Goal: Task Accomplishment & Management: Manage account settings

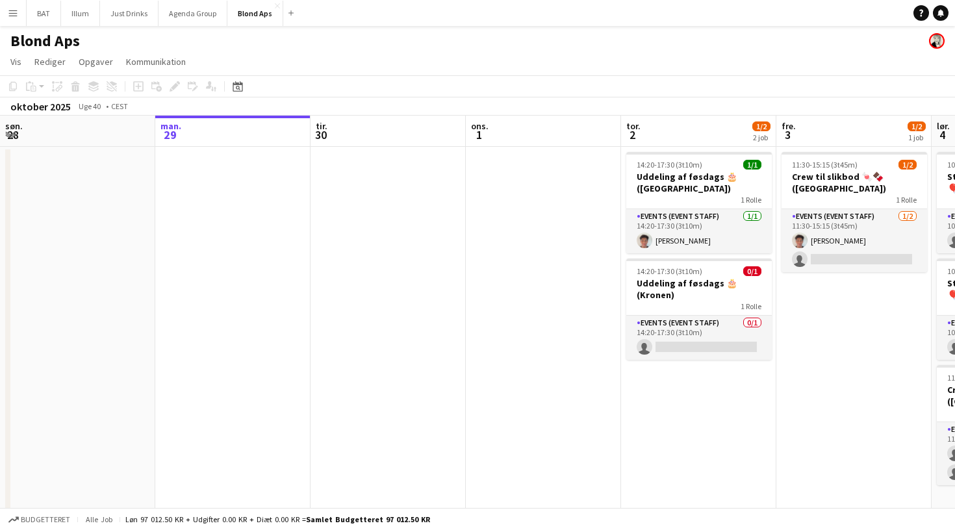
scroll to position [0, 357]
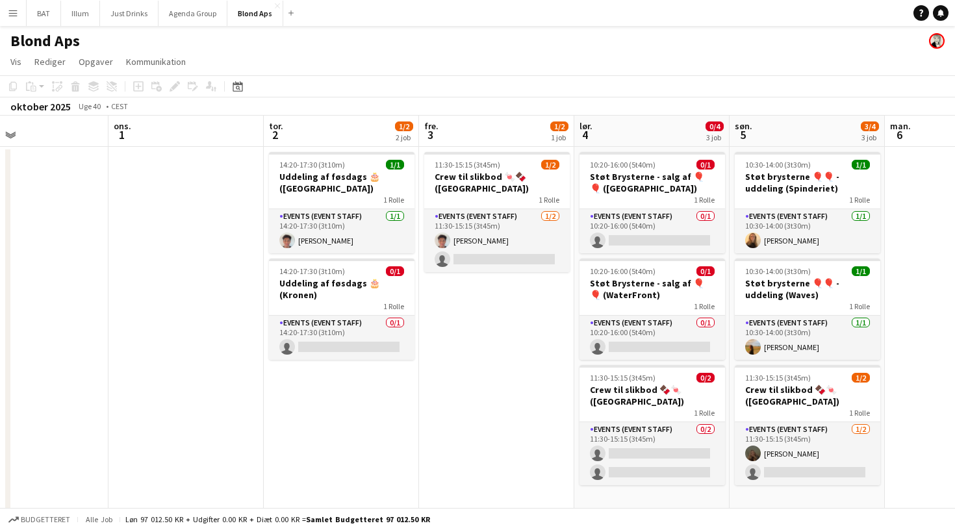
click at [13, 18] on app-icon "Menu" at bounding box center [13, 13] width 10 height 10
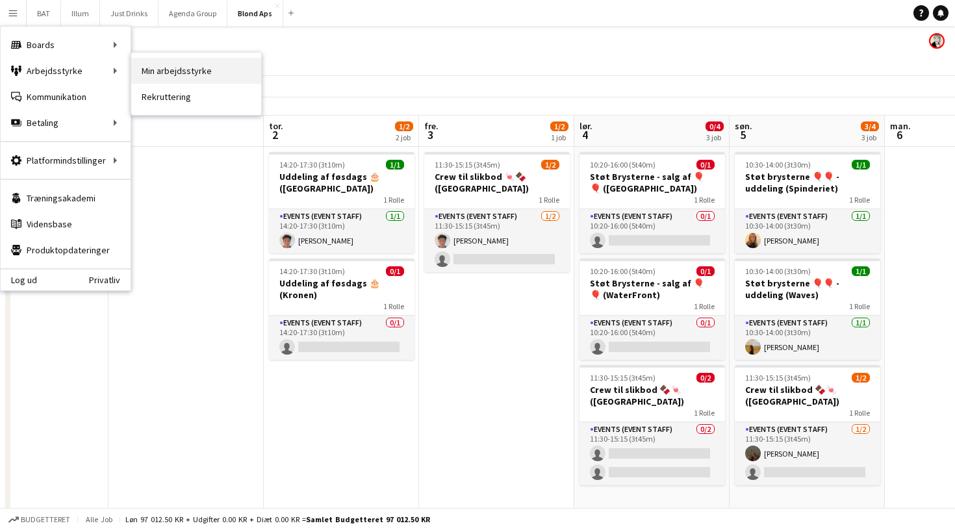
click at [189, 75] on link "Min arbejdsstyrke" at bounding box center [196, 71] width 130 height 26
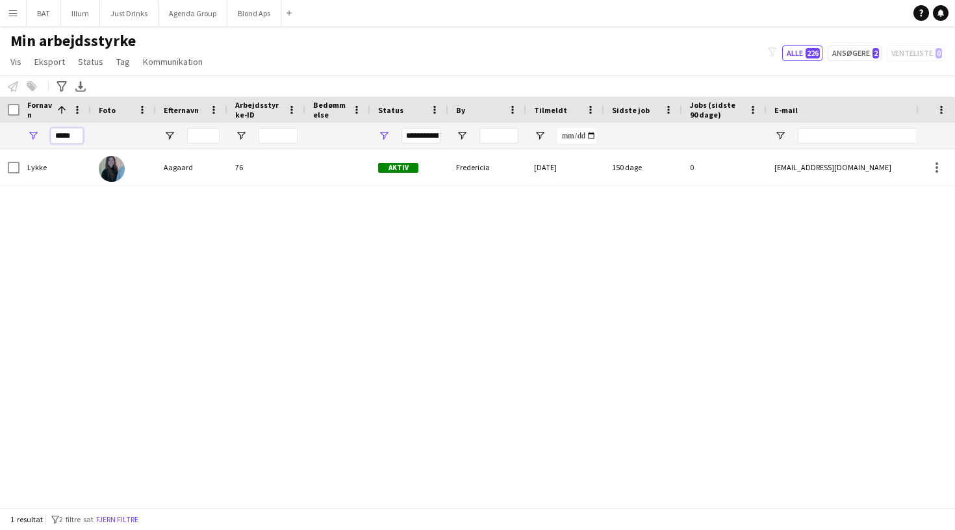
drag, startPoint x: 73, startPoint y: 140, endPoint x: 50, endPoint y: 135, distance: 23.8
click at [50, 135] on div "*****" at bounding box center [54, 136] width 71 height 26
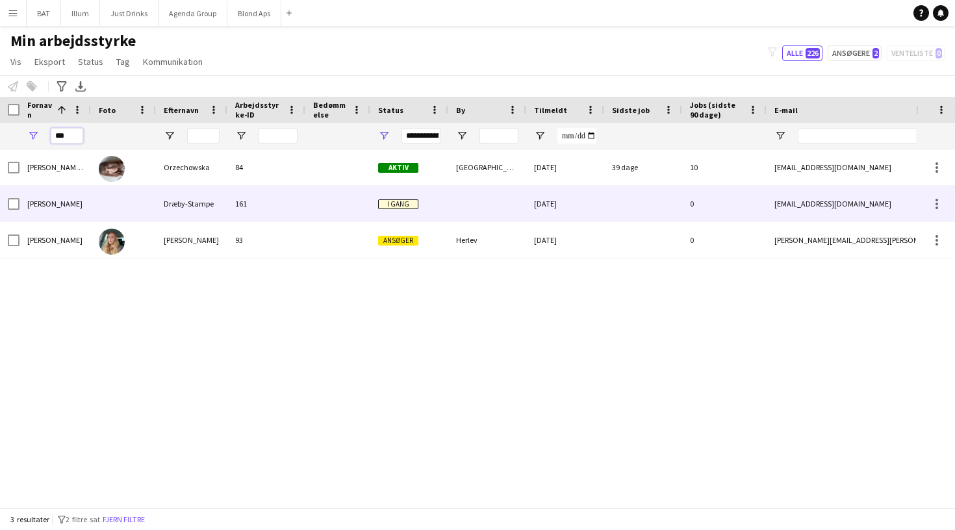
type input "***"
click at [133, 211] on div at bounding box center [123, 204] width 65 height 36
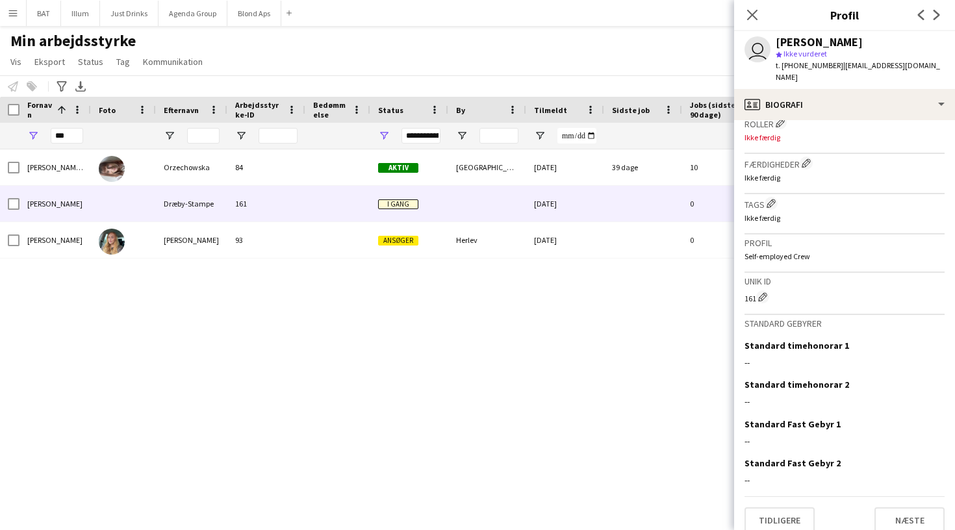
scroll to position [405, 0]
click at [754, 19] on icon "Luk pop-in" at bounding box center [752, 14] width 12 height 12
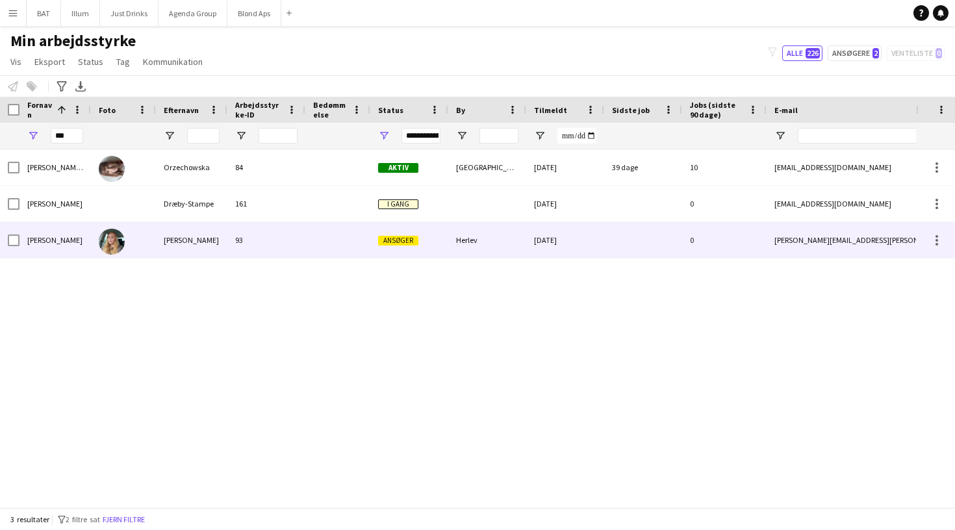
click at [130, 229] on div at bounding box center [123, 240] width 65 height 36
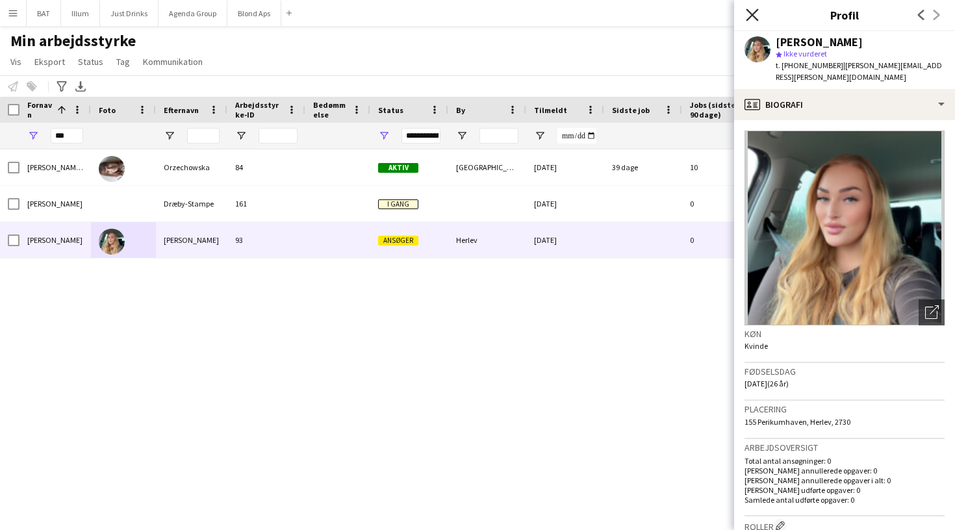
click at [751, 18] on icon "Luk pop-in" at bounding box center [752, 14] width 12 height 12
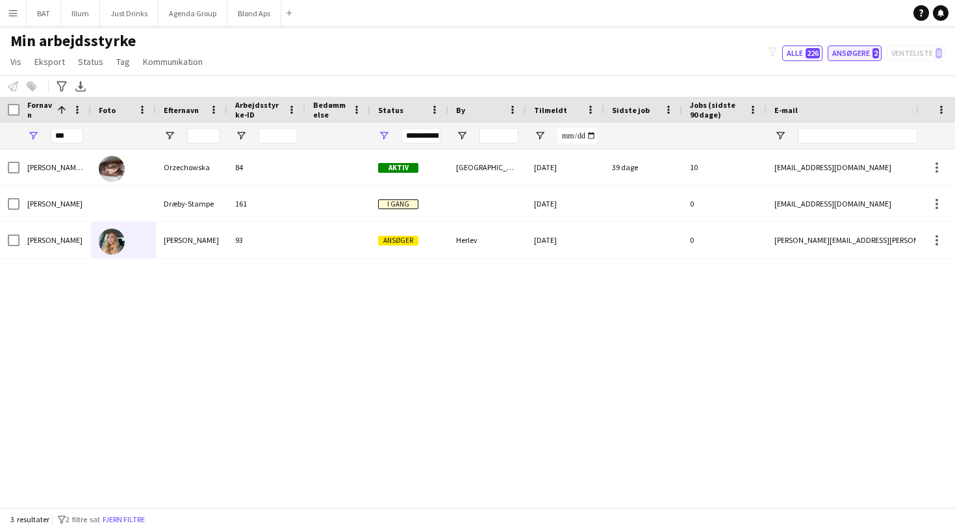
click at [866, 53] on button "Ansøgere 2" at bounding box center [854, 53] width 54 height 16
type input "**********"
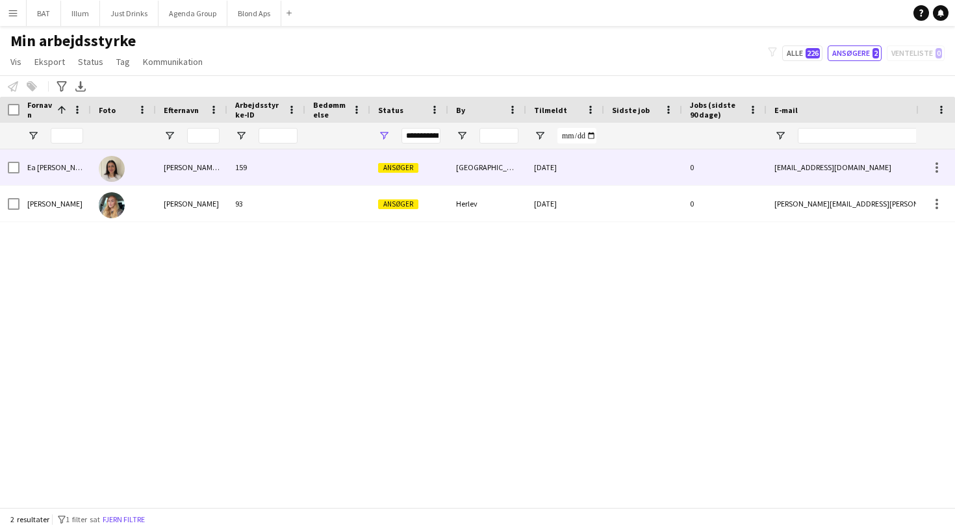
click at [294, 160] on div "159" at bounding box center [266, 167] width 78 height 36
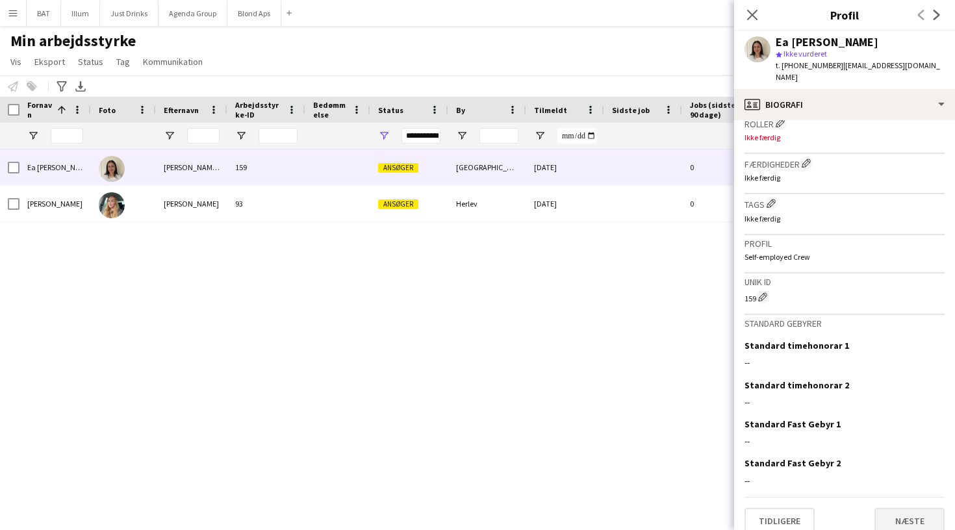
scroll to position [402, 0]
click at [918, 510] on button "Næste" at bounding box center [909, 522] width 70 height 26
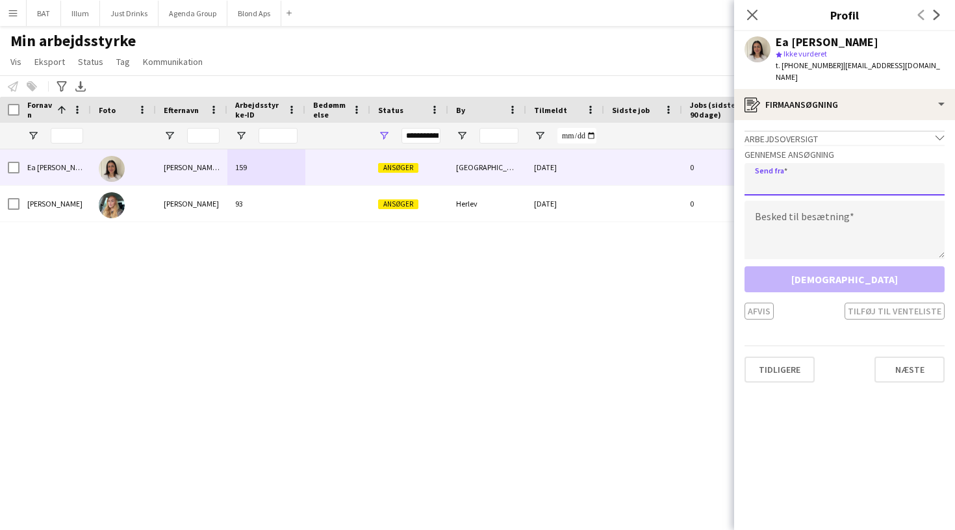
click at [852, 167] on input "email" at bounding box center [844, 179] width 200 height 32
type input "**********"
click at [848, 218] on textarea at bounding box center [844, 230] width 200 height 58
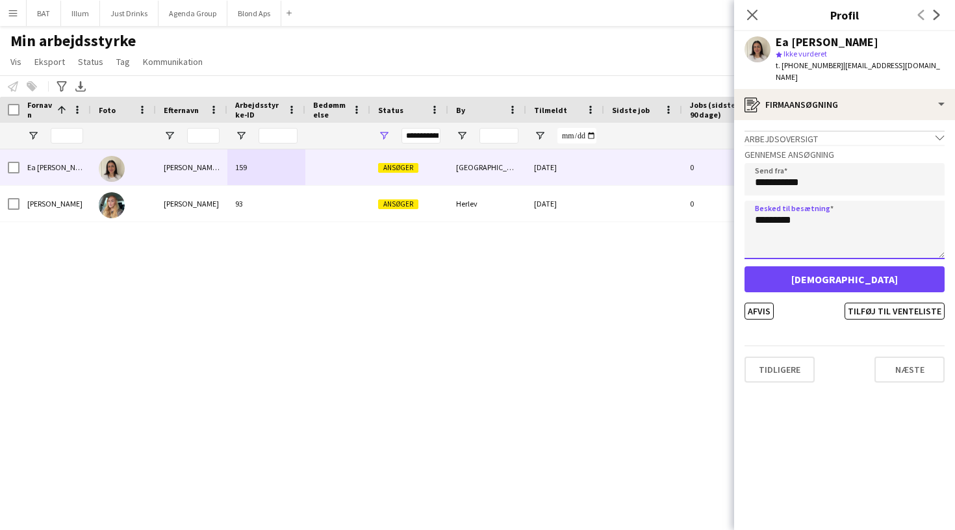
type textarea "********"
click at [883, 269] on button "[DEMOGRAPHIC_DATA]" at bounding box center [844, 279] width 200 height 26
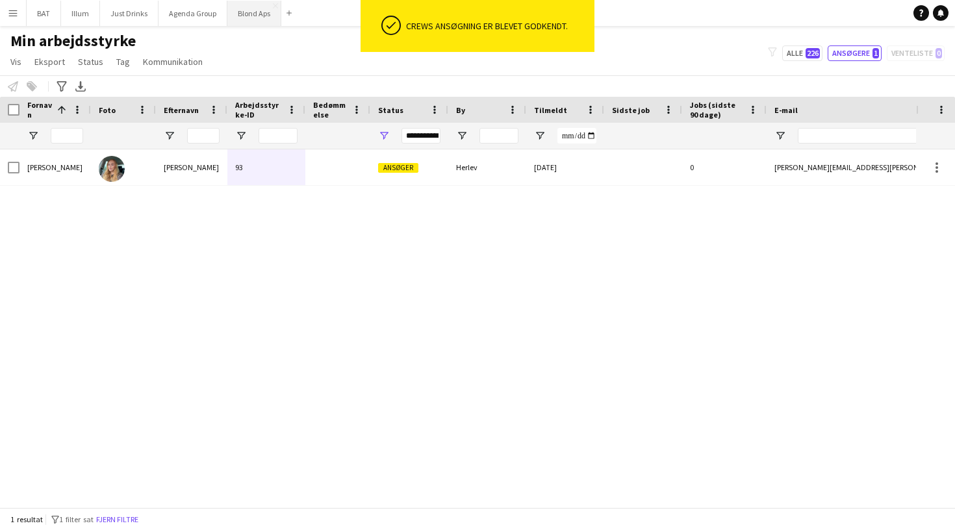
click at [238, 14] on button "Blond Aps Luk" at bounding box center [254, 13] width 54 height 25
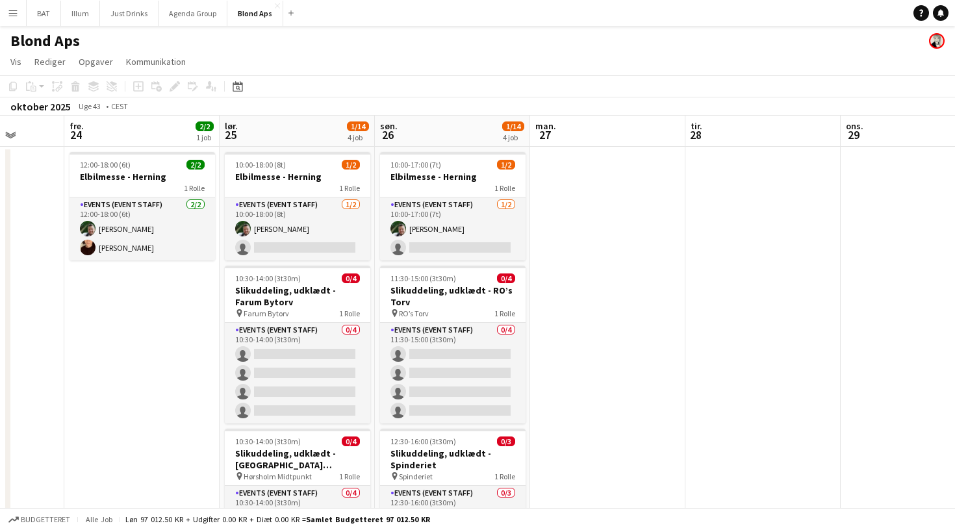
scroll to position [0, 344]
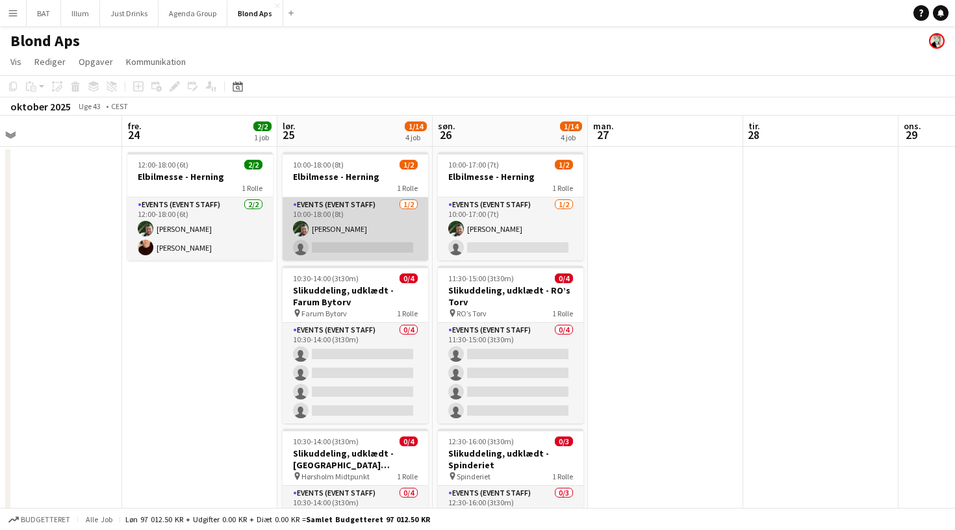
click at [348, 248] on app-card-role "Events (Event Staff) [DATE] 10:00-18:00 (8t) [PERSON_NAME] single-neutral-actio…" at bounding box center [355, 228] width 145 height 63
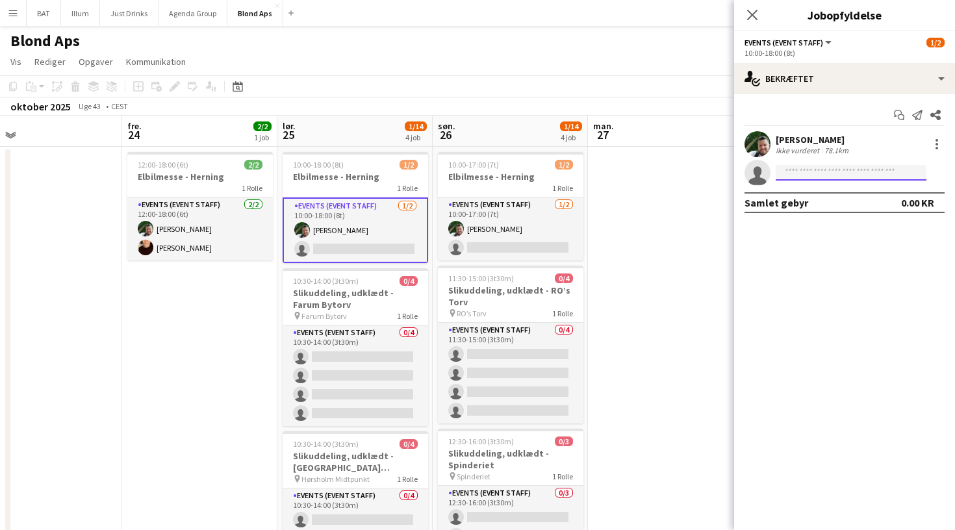
click at [885, 171] on input at bounding box center [850, 173] width 151 height 16
type input "**"
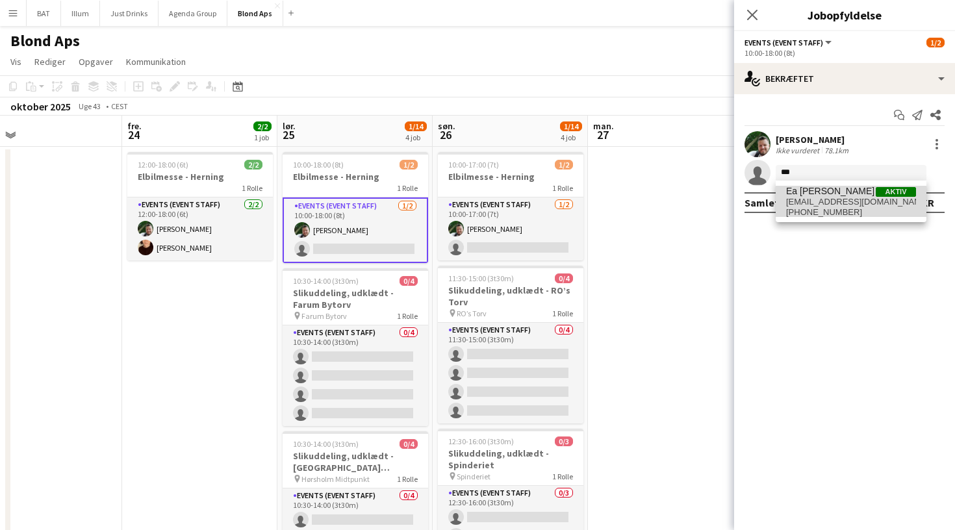
click at [864, 198] on span "[EMAIL_ADDRESS][DOMAIN_NAME]" at bounding box center [851, 202] width 130 height 10
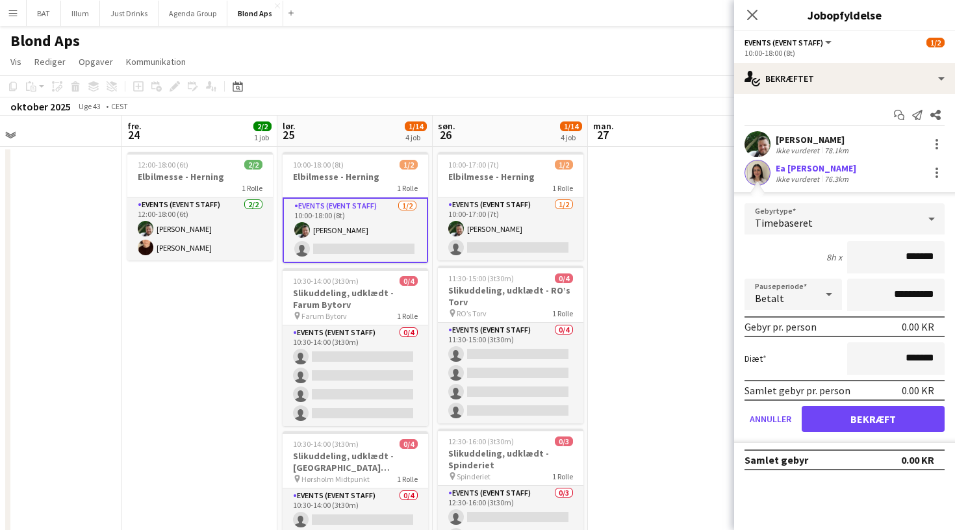
click at [896, 417] on button "Bekræft" at bounding box center [872, 419] width 143 height 26
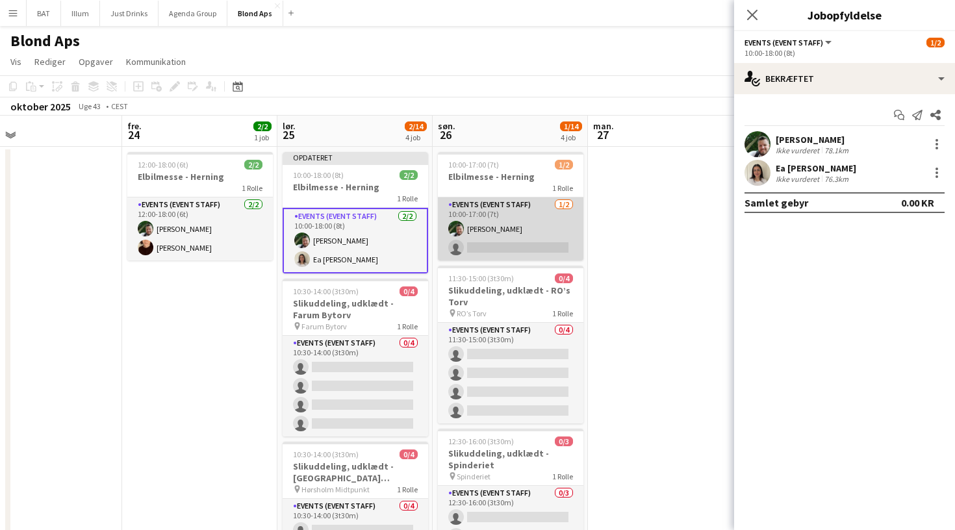
click at [510, 210] on app-card-role "Events (Event Staff) [DATE] 10:00-17:00 (7t) [PERSON_NAME] single-neutral-actio…" at bounding box center [510, 228] width 145 height 63
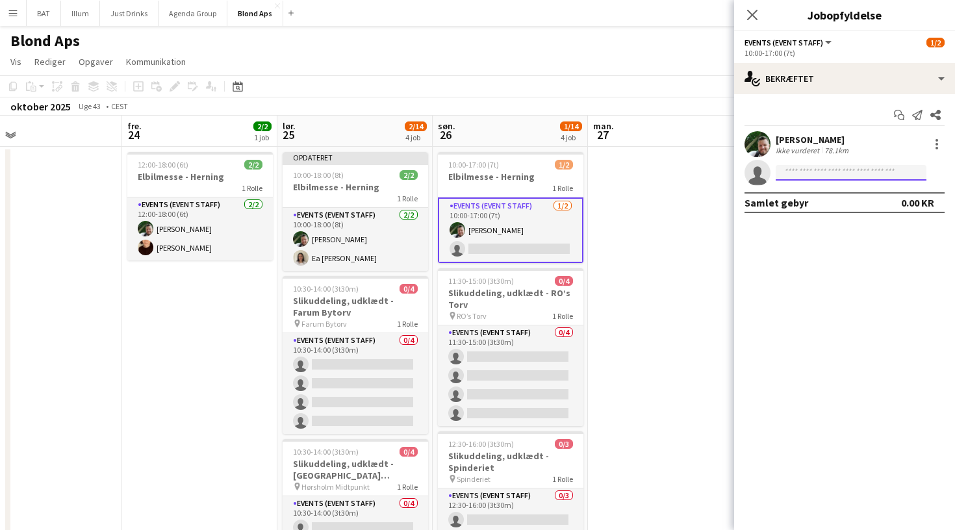
click at [820, 171] on input at bounding box center [850, 173] width 151 height 16
type input "**"
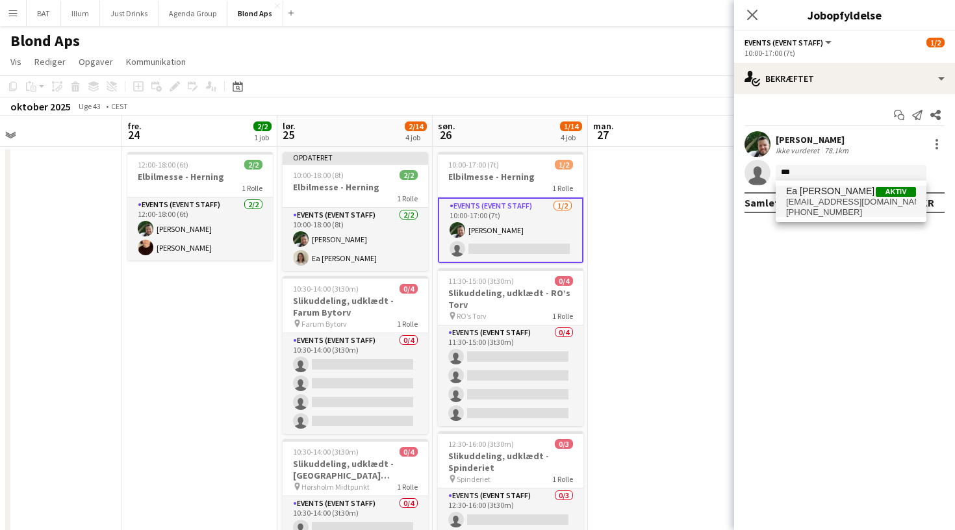
click at [833, 195] on span "Ea [PERSON_NAME]" at bounding box center [830, 191] width 88 height 11
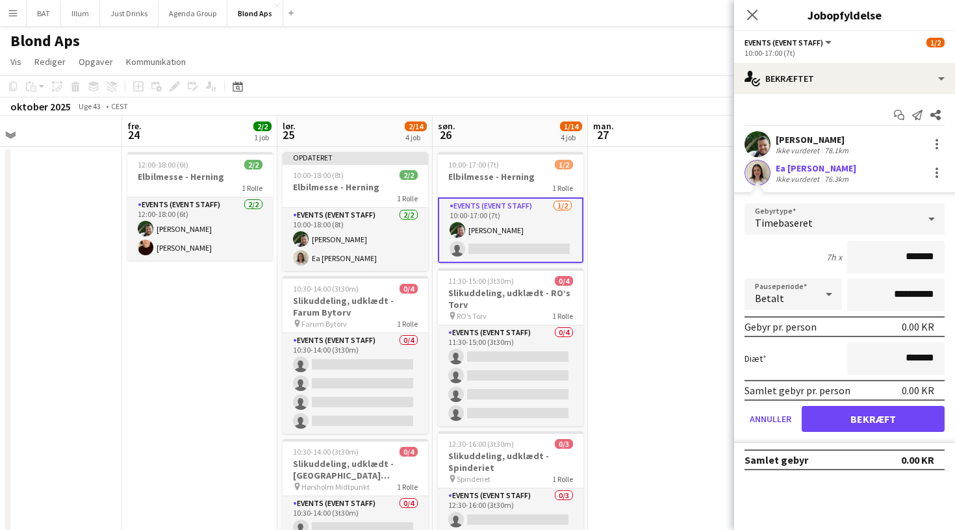
click at [874, 427] on button "Bekræft" at bounding box center [872, 419] width 143 height 26
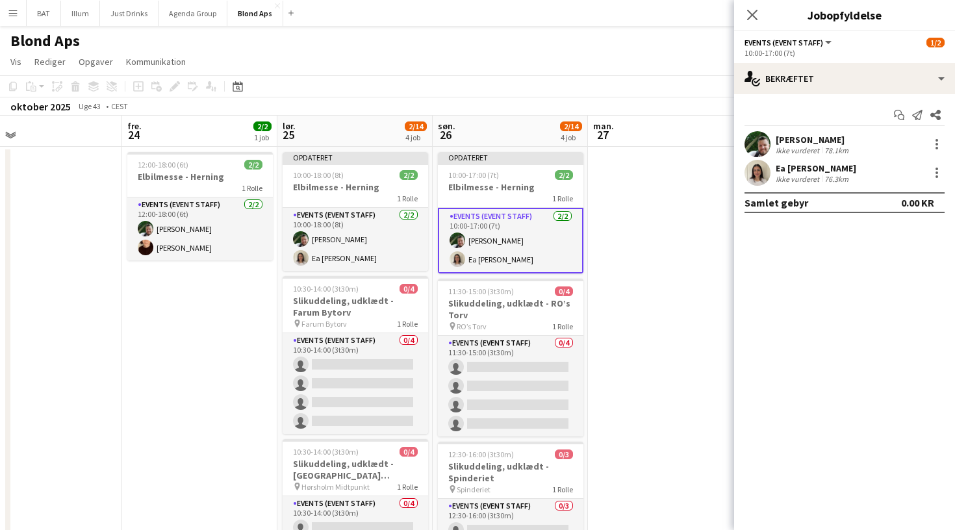
click at [740, 12] on div "Luk pop-in" at bounding box center [752, 15] width 36 height 30
click at [753, 16] on icon at bounding box center [752, 14] width 12 height 12
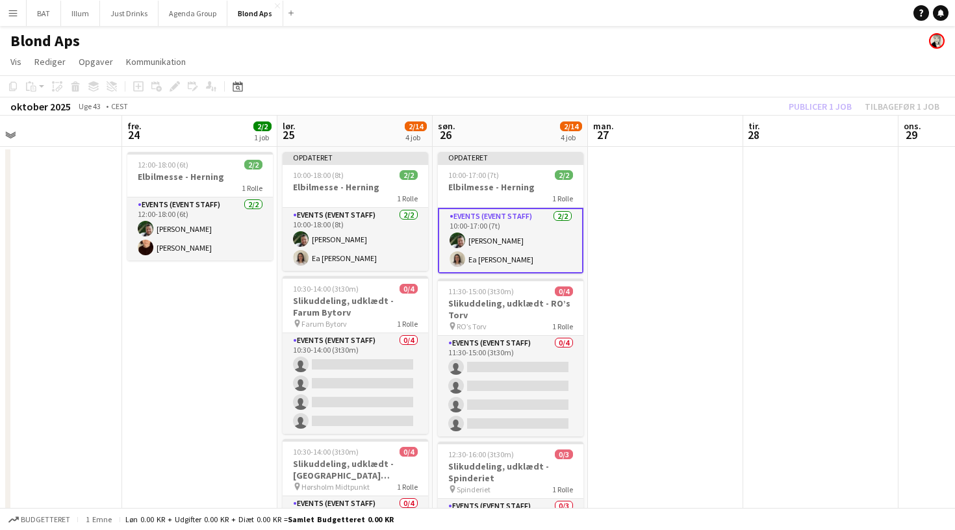
click at [759, 80] on app-toolbar "Kopier Indsæt Indsæt Kommando V Indsæt med mandskab Kommando Skift V Indsæt lin…" at bounding box center [477, 86] width 955 height 22
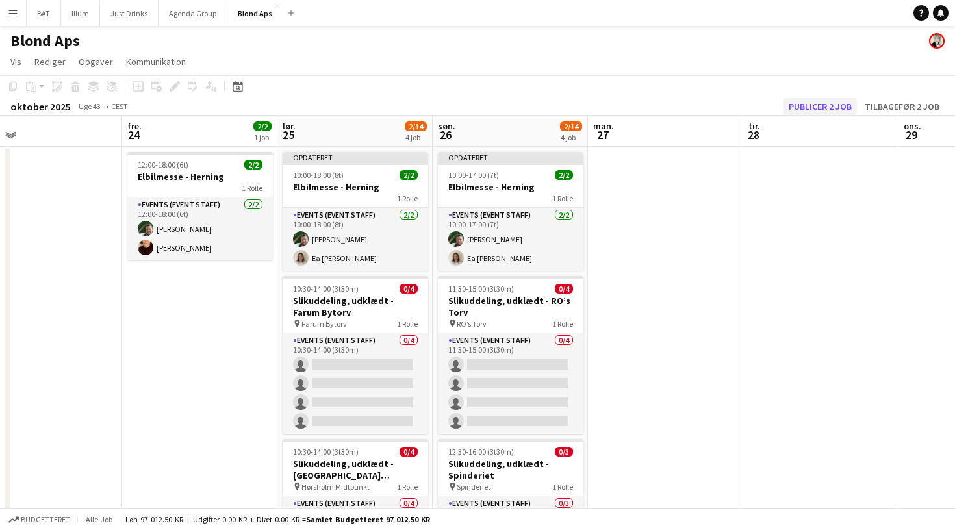
click at [816, 107] on button "Publicer 2 job" at bounding box center [819, 106] width 73 height 17
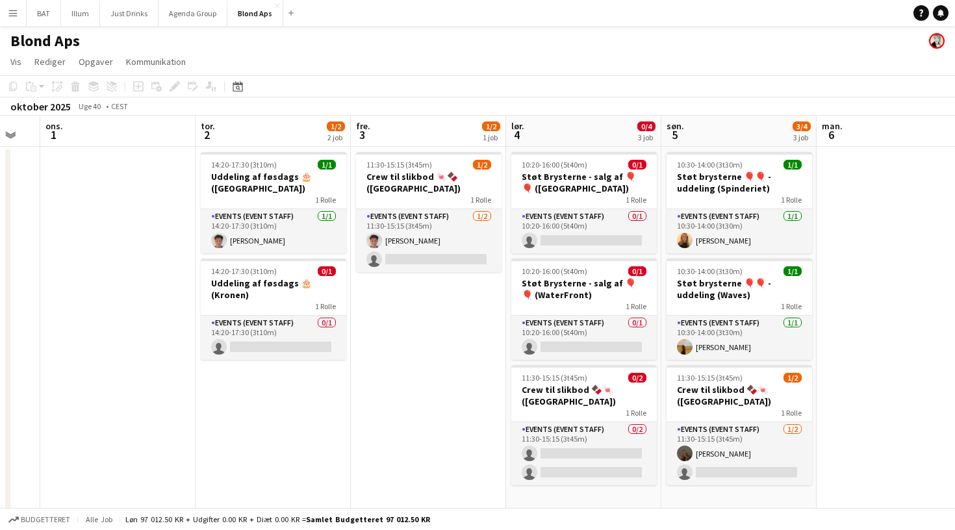
scroll to position [0, 271]
